Goal: Task Accomplishment & Management: Use online tool/utility

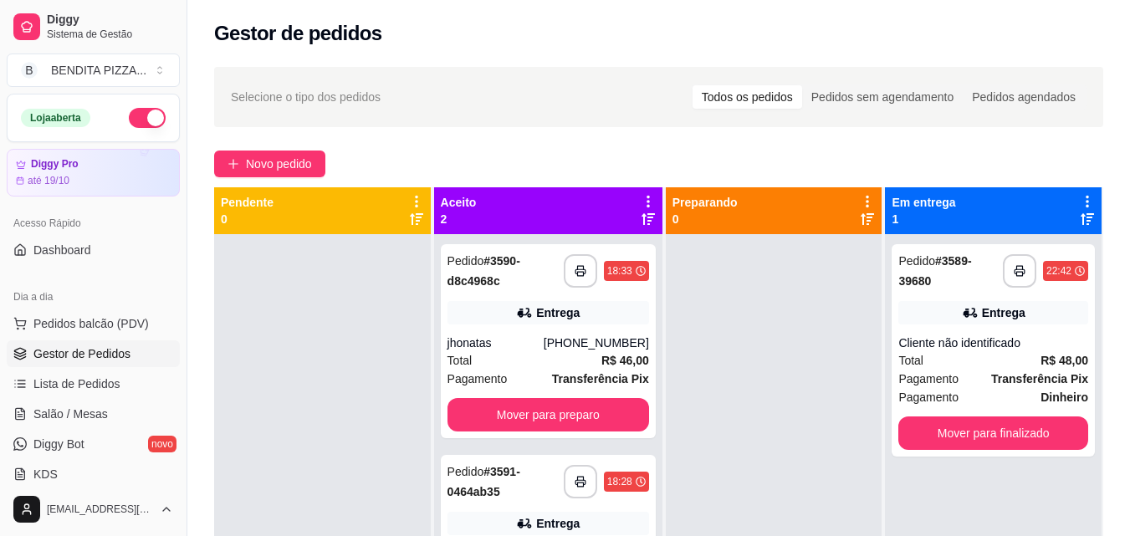
scroll to position [255, 0]
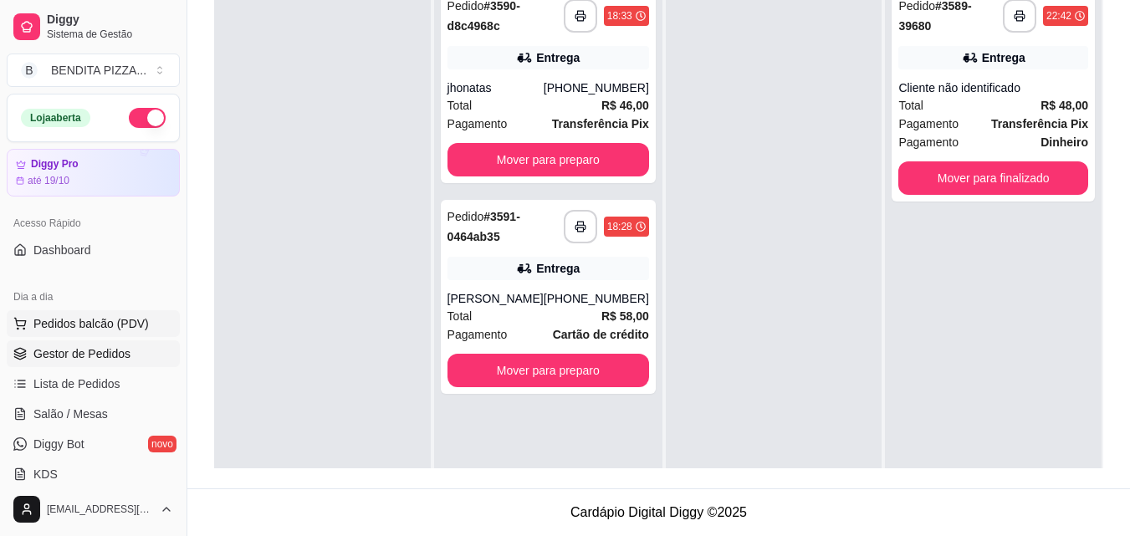
click at [56, 327] on span "Pedidos balcão (PDV)" at bounding box center [90, 323] width 115 height 17
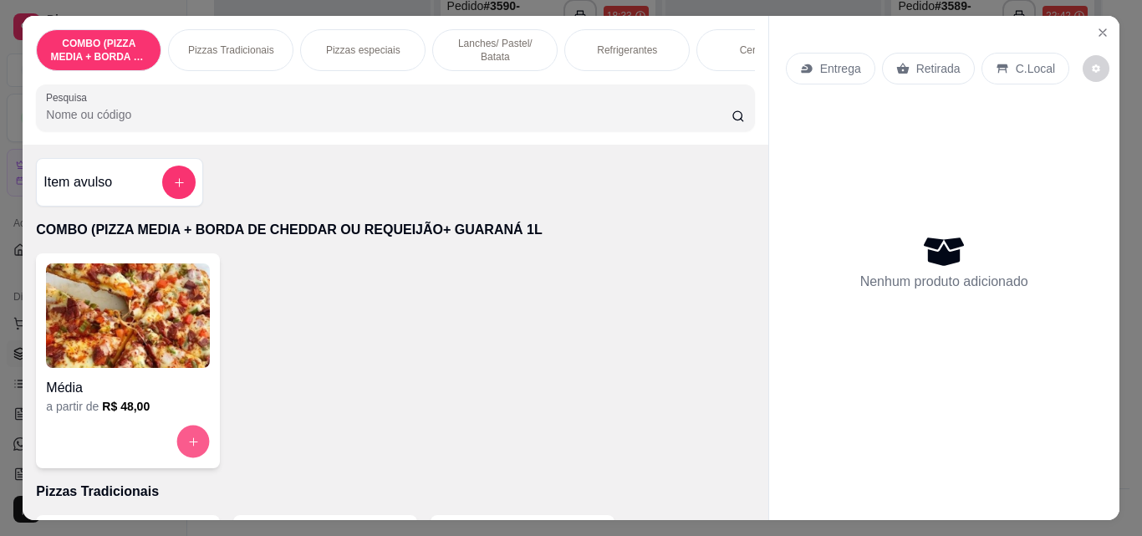
click at [187, 442] on icon "increase-product-quantity" at bounding box center [193, 442] width 13 height 13
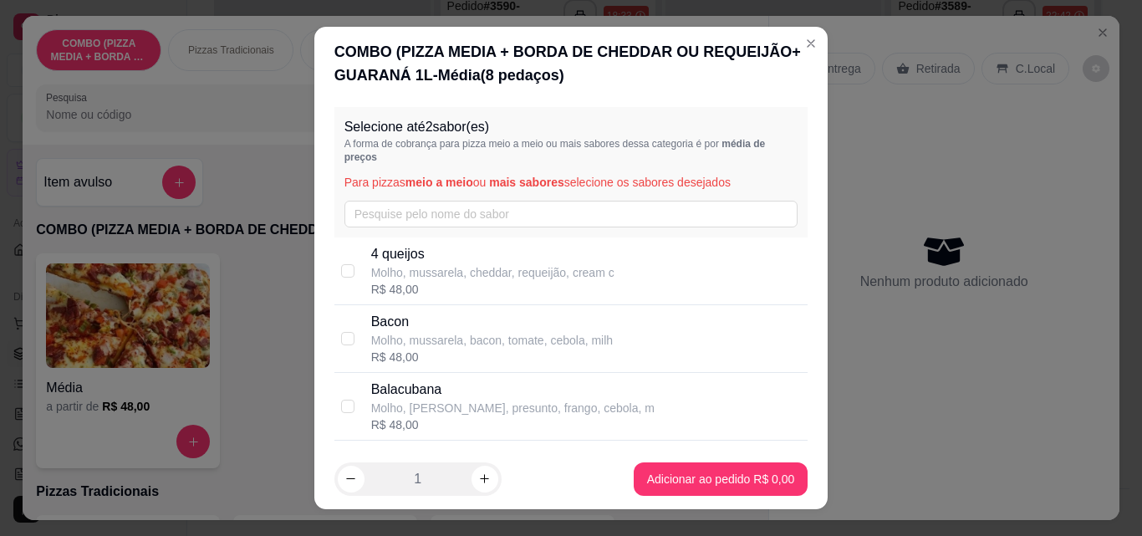
click at [417, 242] on div "4 queijos Molho, mussarela, cheddar, requeijão, cream c R$ 48,00" at bounding box center [571, 271] width 474 height 68
checkbox input "true"
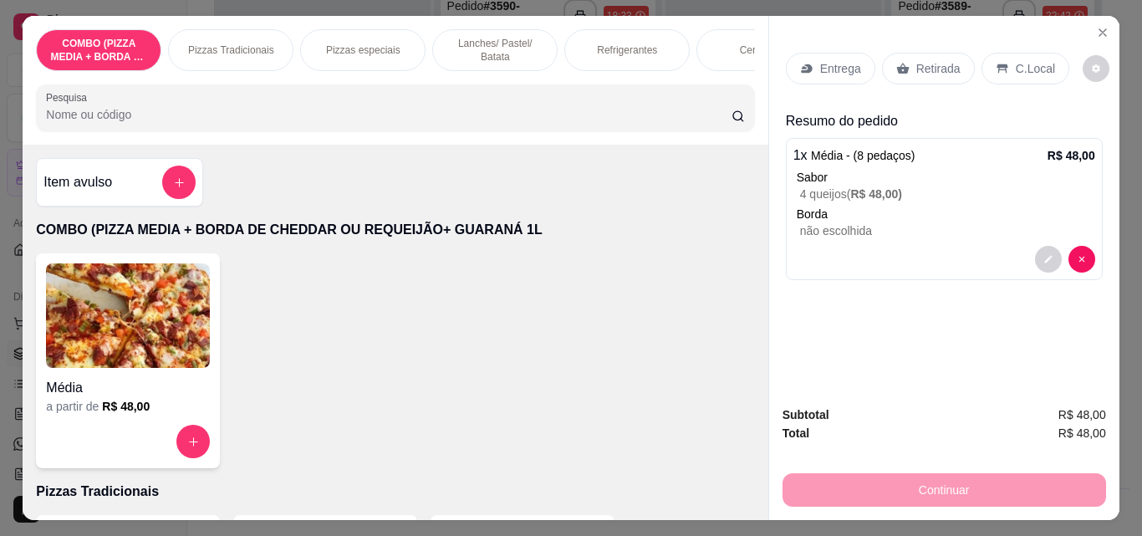
click at [897, 54] on div "Retirada" at bounding box center [928, 69] width 93 height 32
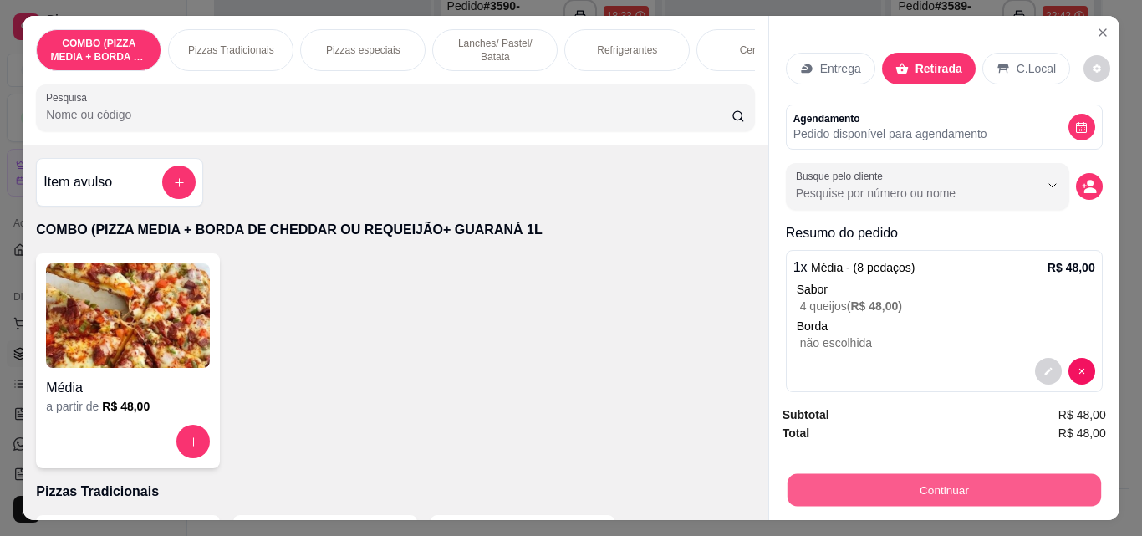
click at [930, 491] on button "Continuar" at bounding box center [944, 489] width 314 height 33
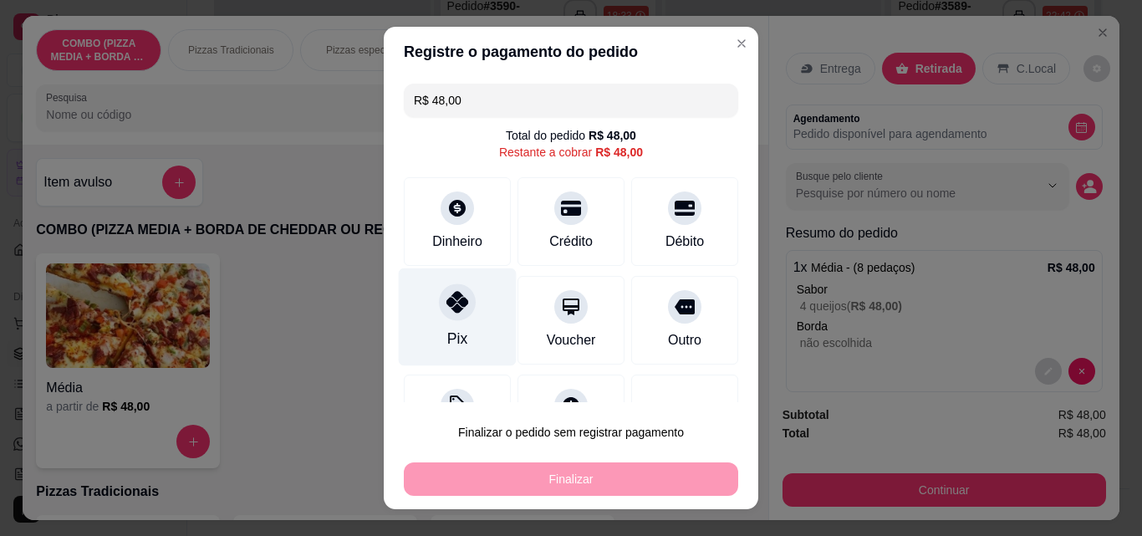
click at [468, 317] on div "Pix" at bounding box center [458, 317] width 118 height 98
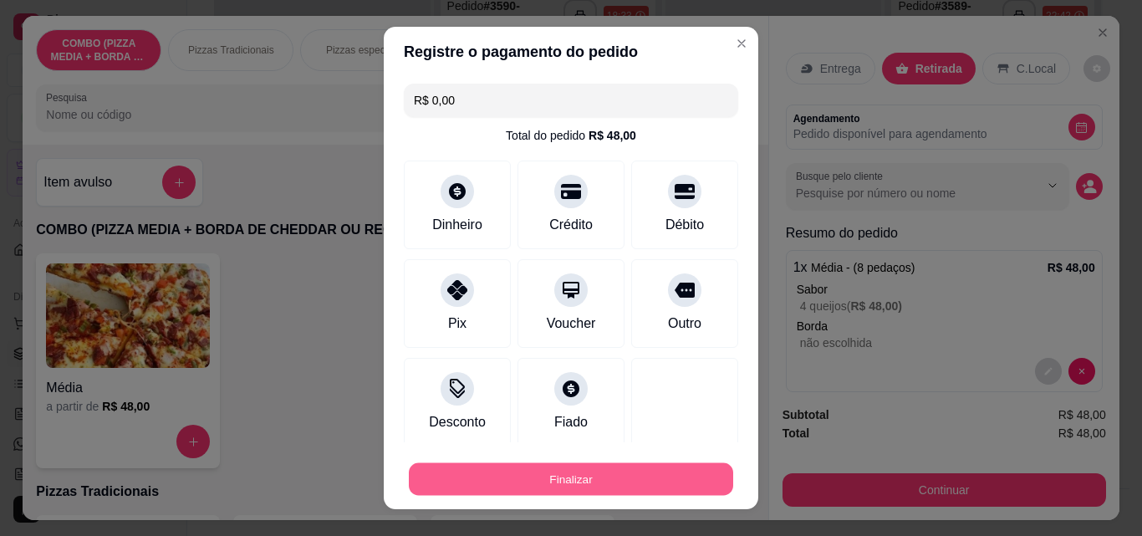
click at [625, 467] on button "Finalizar" at bounding box center [571, 479] width 324 height 33
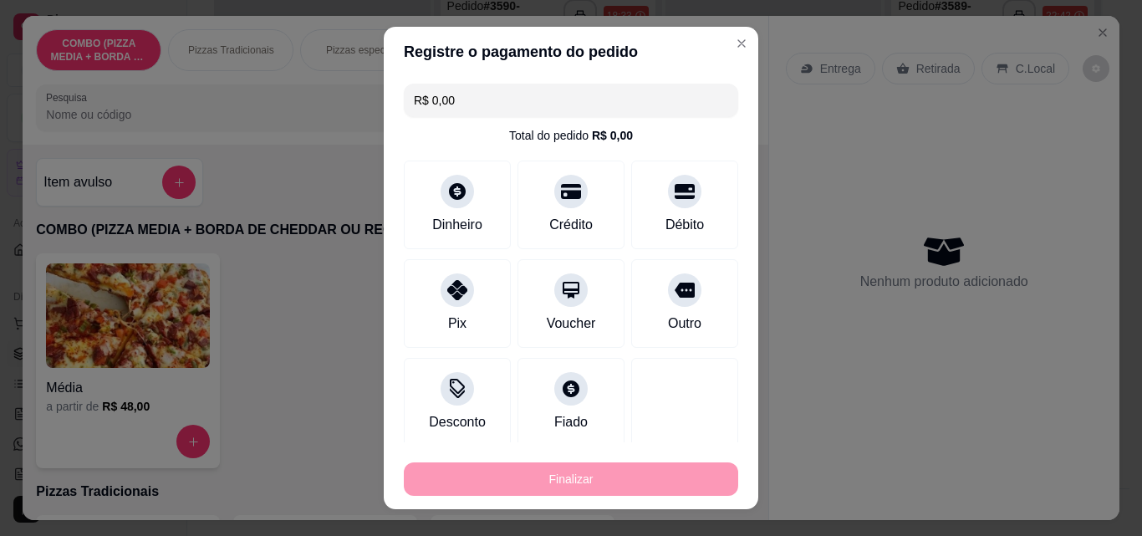
type input "-R$ 48,00"
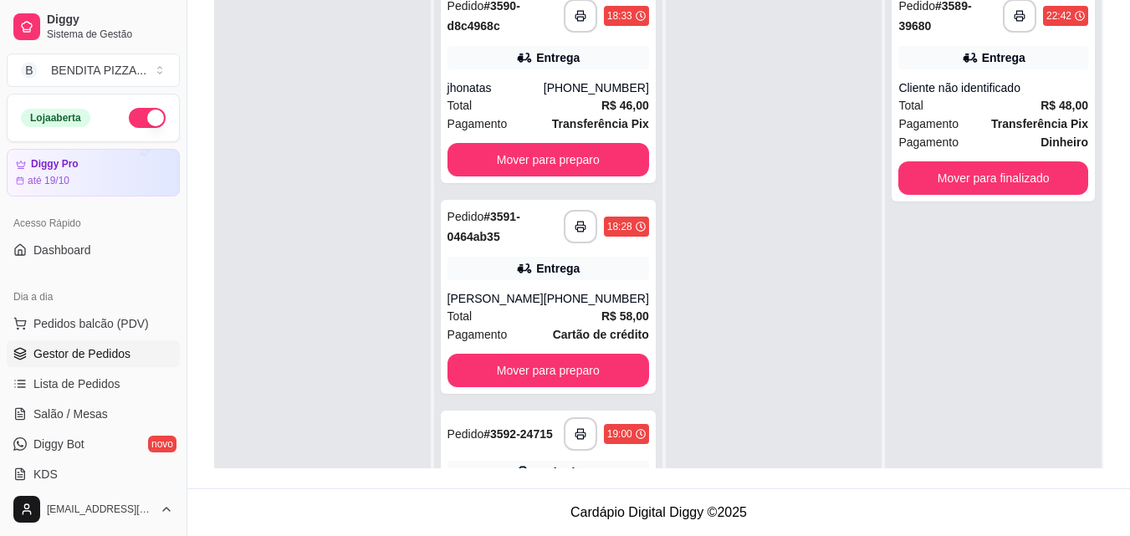
click at [1112, 429] on div "**********" at bounding box center [658, 145] width 942 height 687
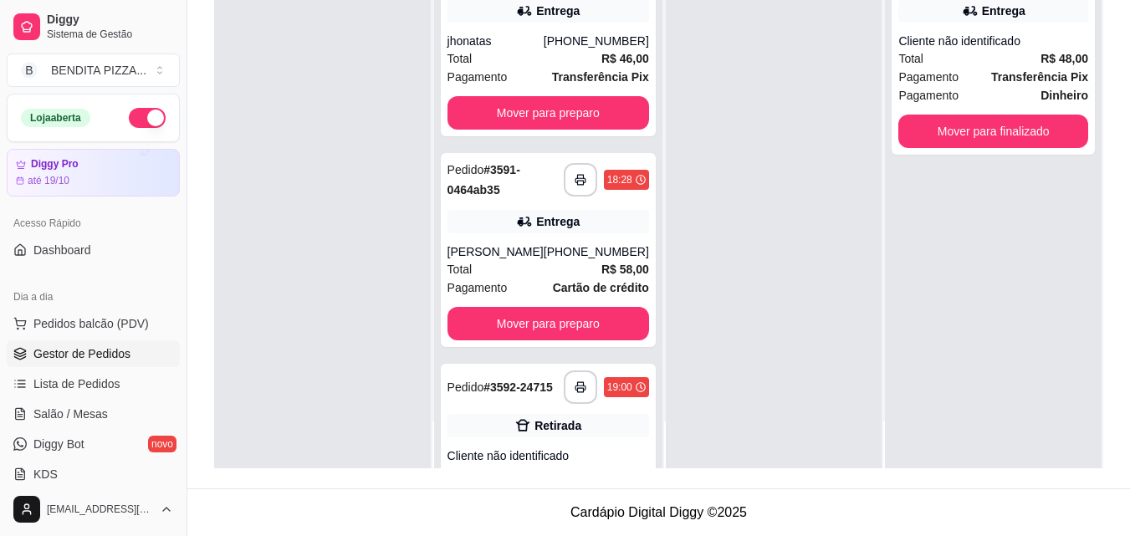
drag, startPoint x: 1107, startPoint y: 429, endPoint x: 1073, endPoint y: 493, distance: 72.9
click at [1078, 489] on main "**********" at bounding box center [658, 140] width 942 height 791
drag, startPoint x: 630, startPoint y: 343, endPoint x: 627, endPoint y: 366, distance: 23.5
click at [627, 366] on div "**********" at bounding box center [548, 200] width 228 height 536
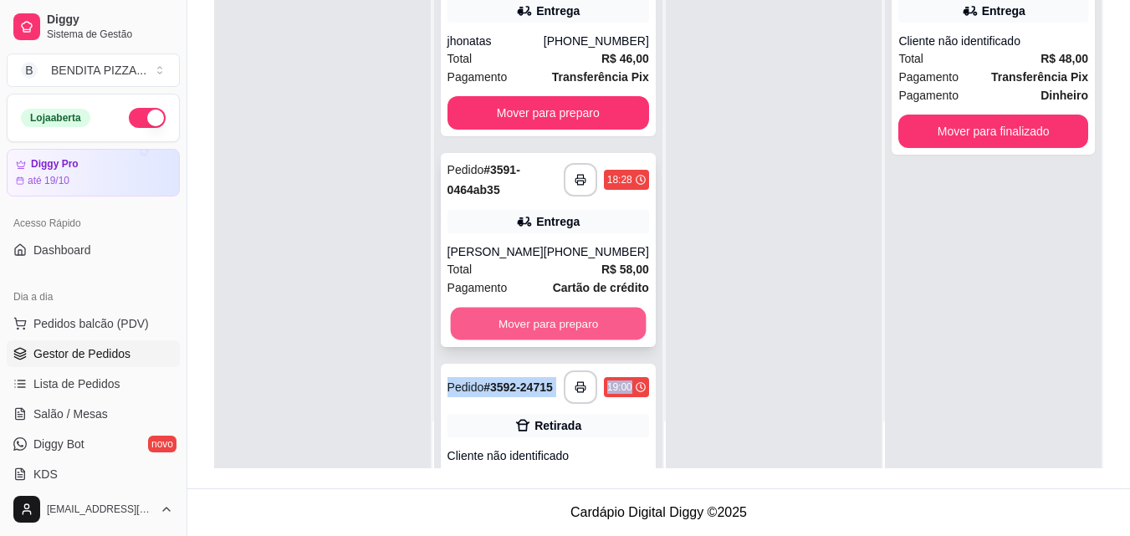
click at [617, 326] on button "Mover para preparo" at bounding box center [548, 324] width 196 height 33
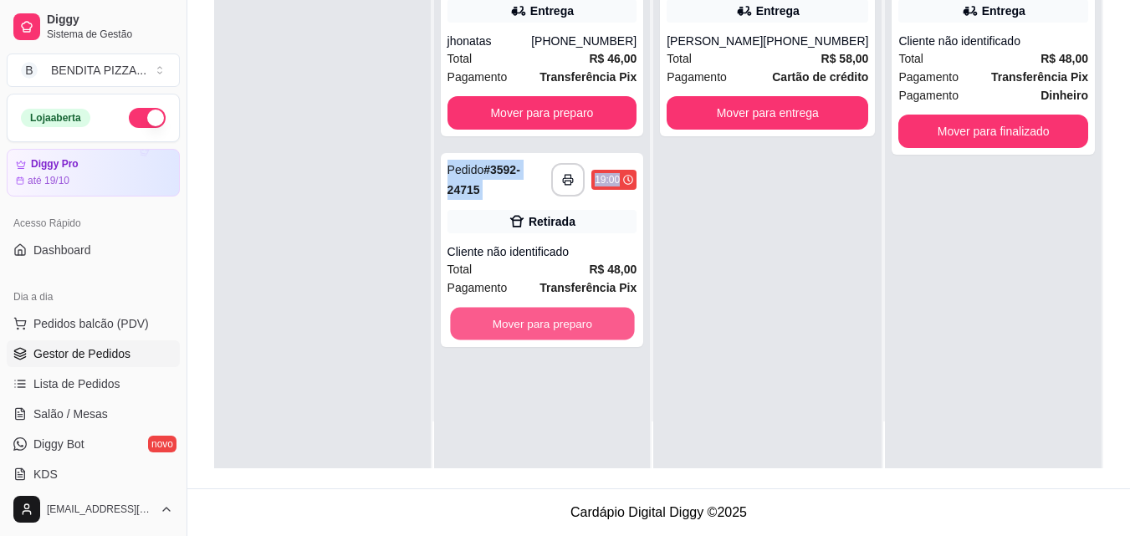
click at [617, 326] on button "Mover para preparo" at bounding box center [542, 324] width 184 height 33
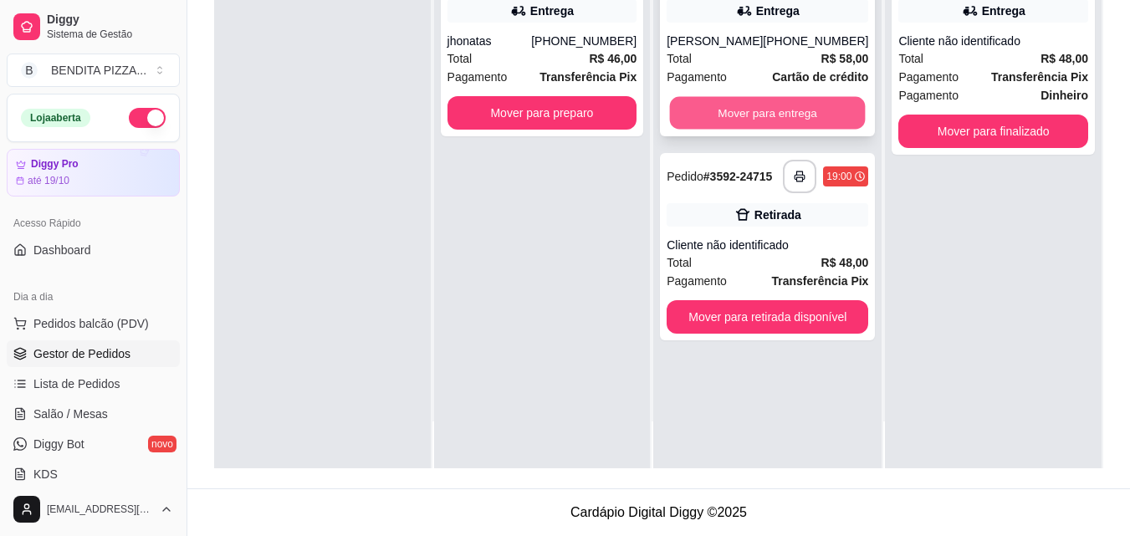
click at [780, 118] on button "Mover para entrega" at bounding box center [768, 113] width 196 height 33
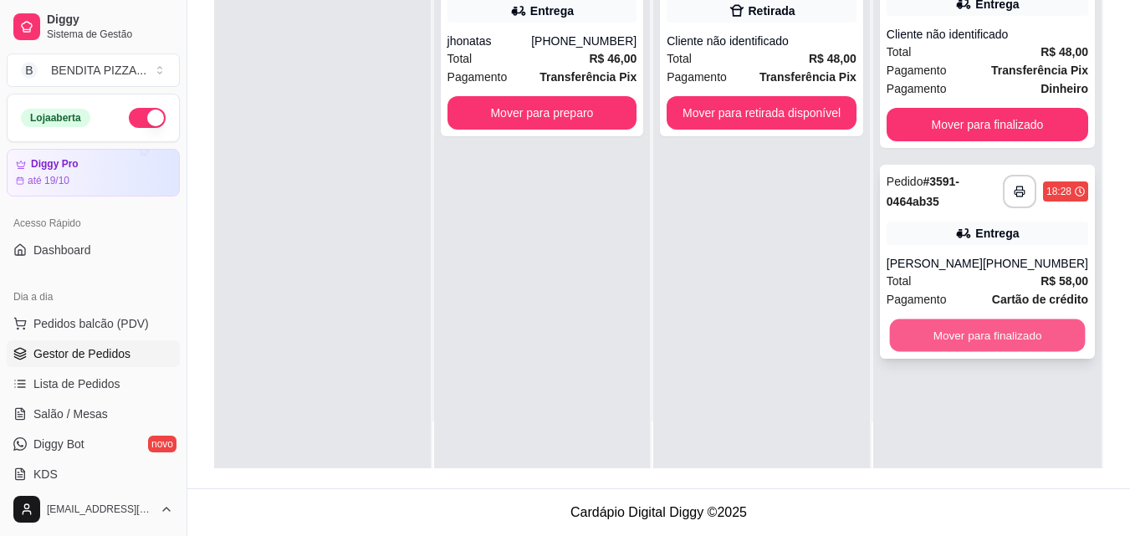
click at [940, 352] on button "Mover para finalizado" at bounding box center [987, 335] width 196 height 33
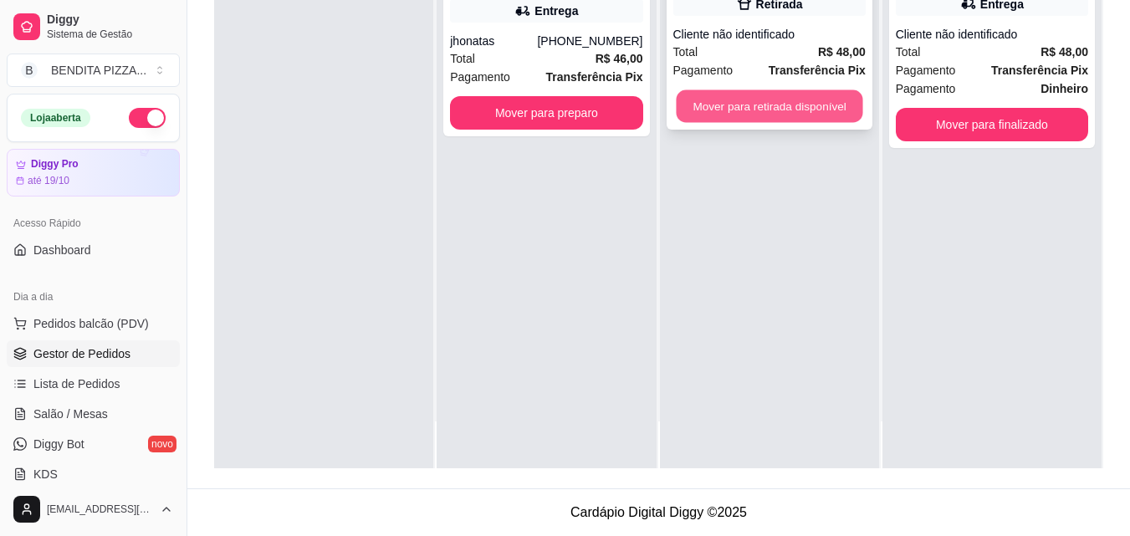
click at [780, 122] on button "Mover para retirada disponível" at bounding box center [769, 106] width 186 height 33
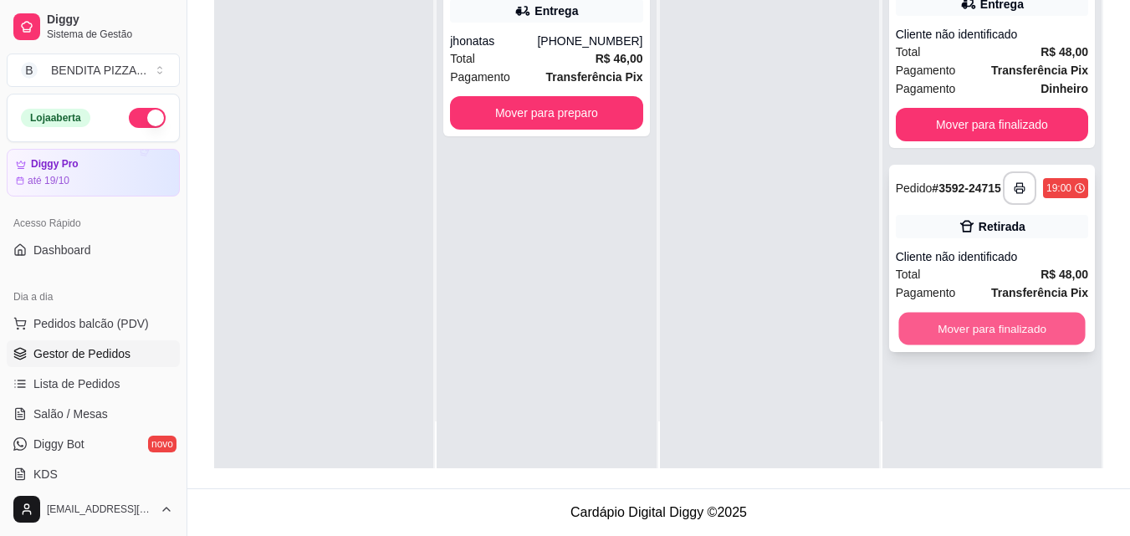
click at [1000, 334] on button "Mover para finalizado" at bounding box center [991, 329] width 186 height 33
